Goal: Find specific page/section: Find specific page/section

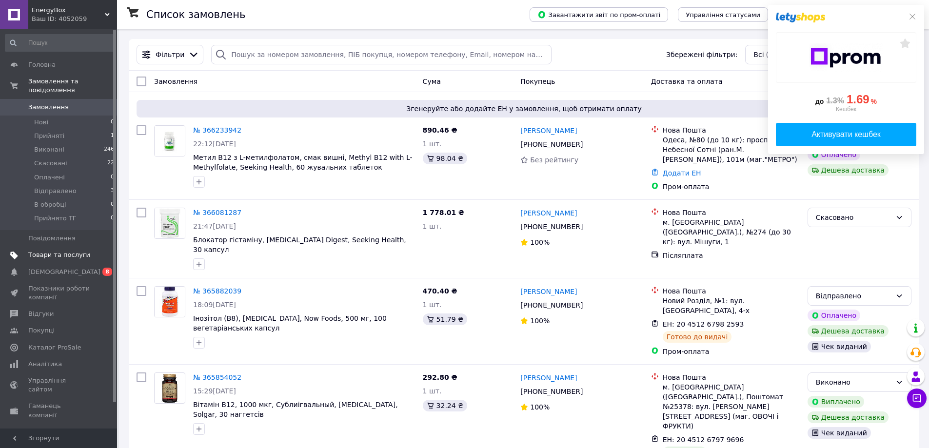
click at [62, 251] on span "Товари та послуги" at bounding box center [59, 255] width 62 height 9
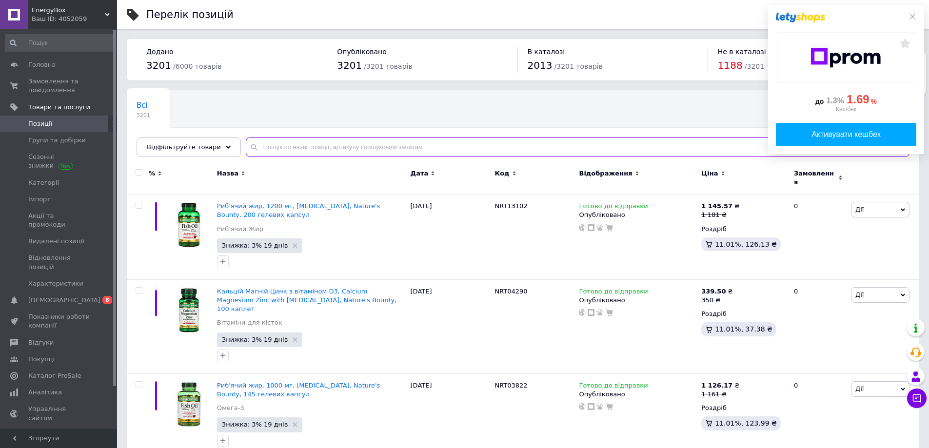
click at [282, 149] on input "text" at bounding box center [578, 147] width 664 height 20
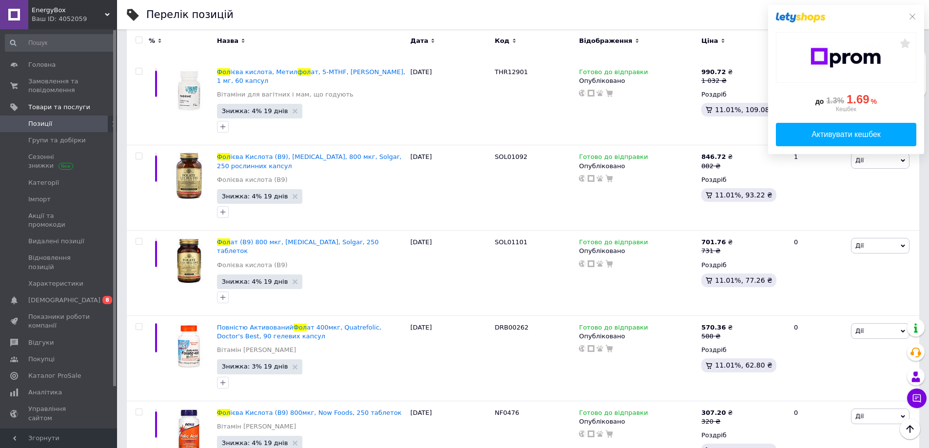
scroll to position [2283, 0]
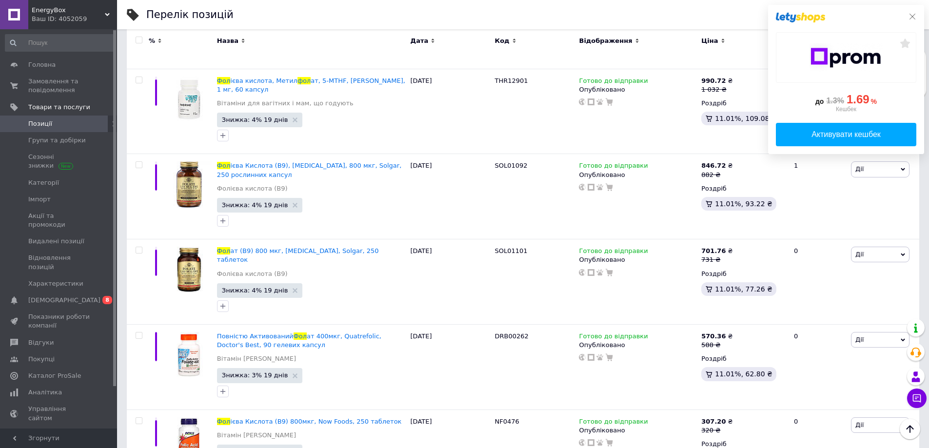
type input "фол"
click at [913, 17] on icon at bounding box center [912, 17] width 8 height 8
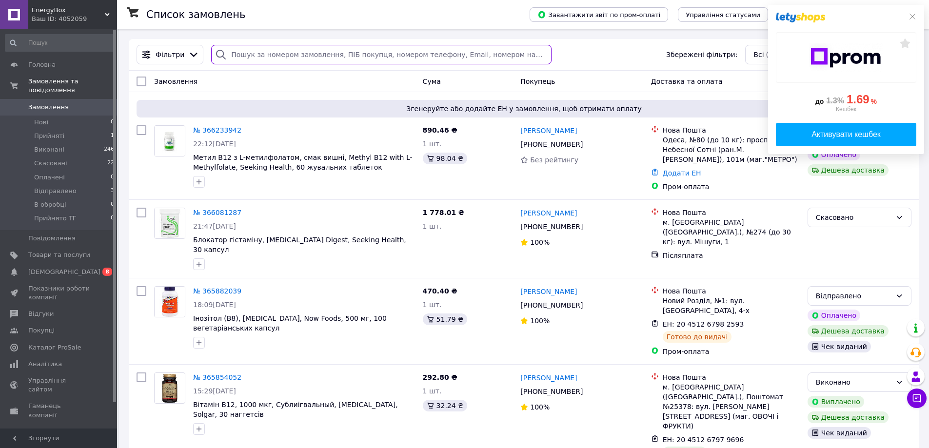
click at [294, 52] on input "search" at bounding box center [381, 55] width 340 height 20
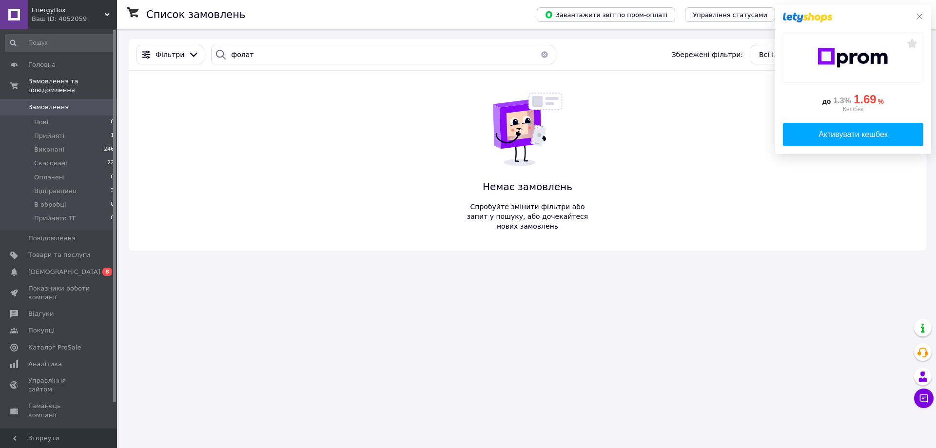
click at [921, 18] on icon at bounding box center [920, 17] width 8 height 8
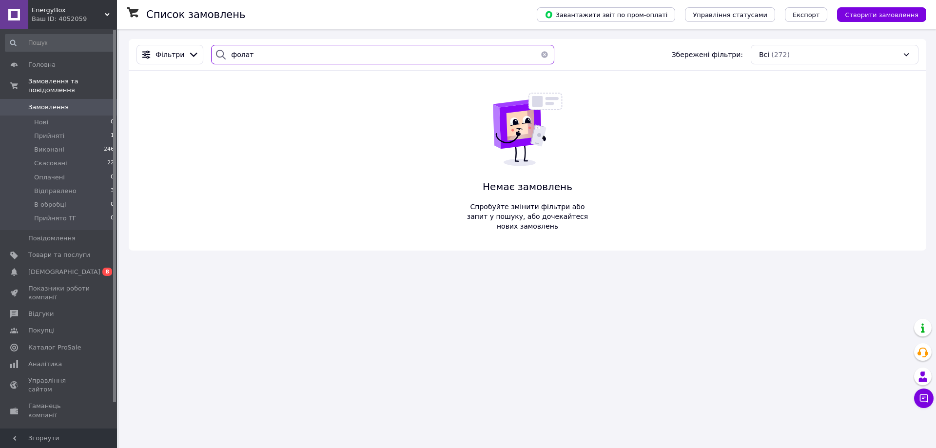
click at [295, 62] on input "фолат" at bounding box center [382, 55] width 343 height 20
type input "фол"
click at [53, 251] on span "Товари та послуги" at bounding box center [59, 255] width 62 height 9
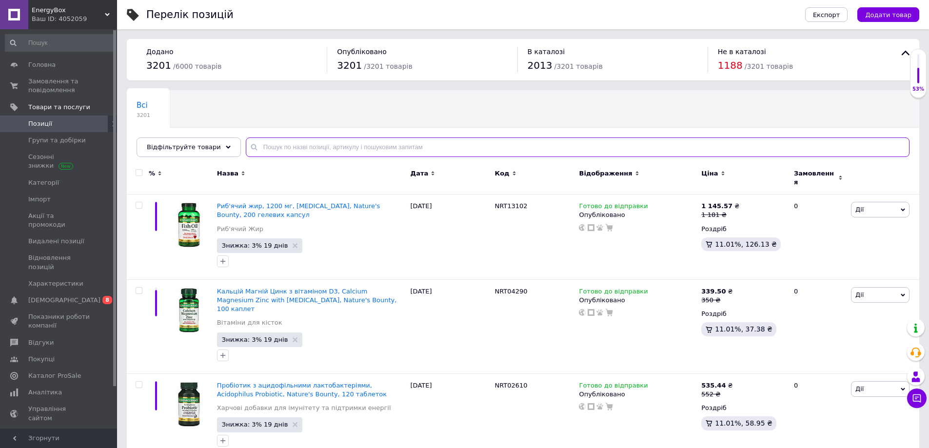
click at [302, 137] on input "text" at bounding box center [578, 147] width 664 height 20
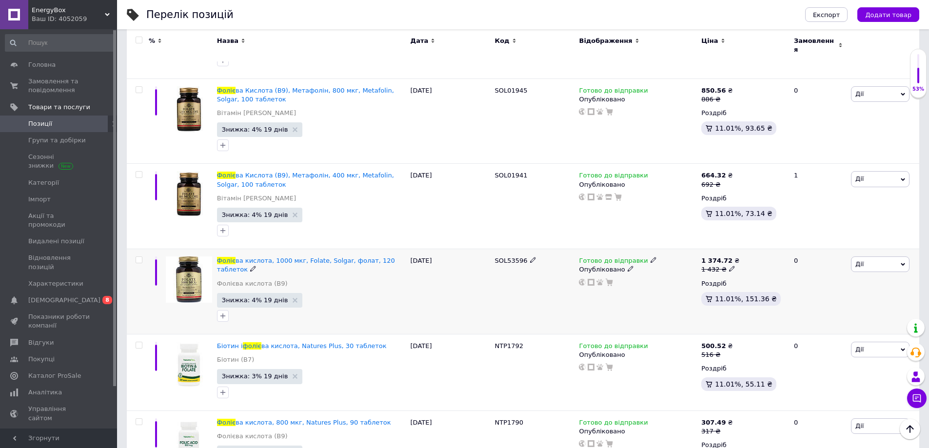
scroll to position [2211, 0]
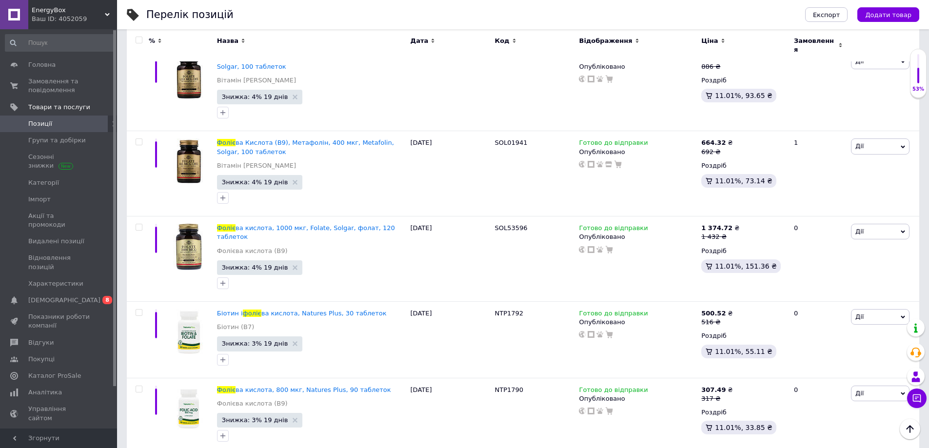
type input "фоліє"
